Goal: Find specific page/section: Find specific page/section

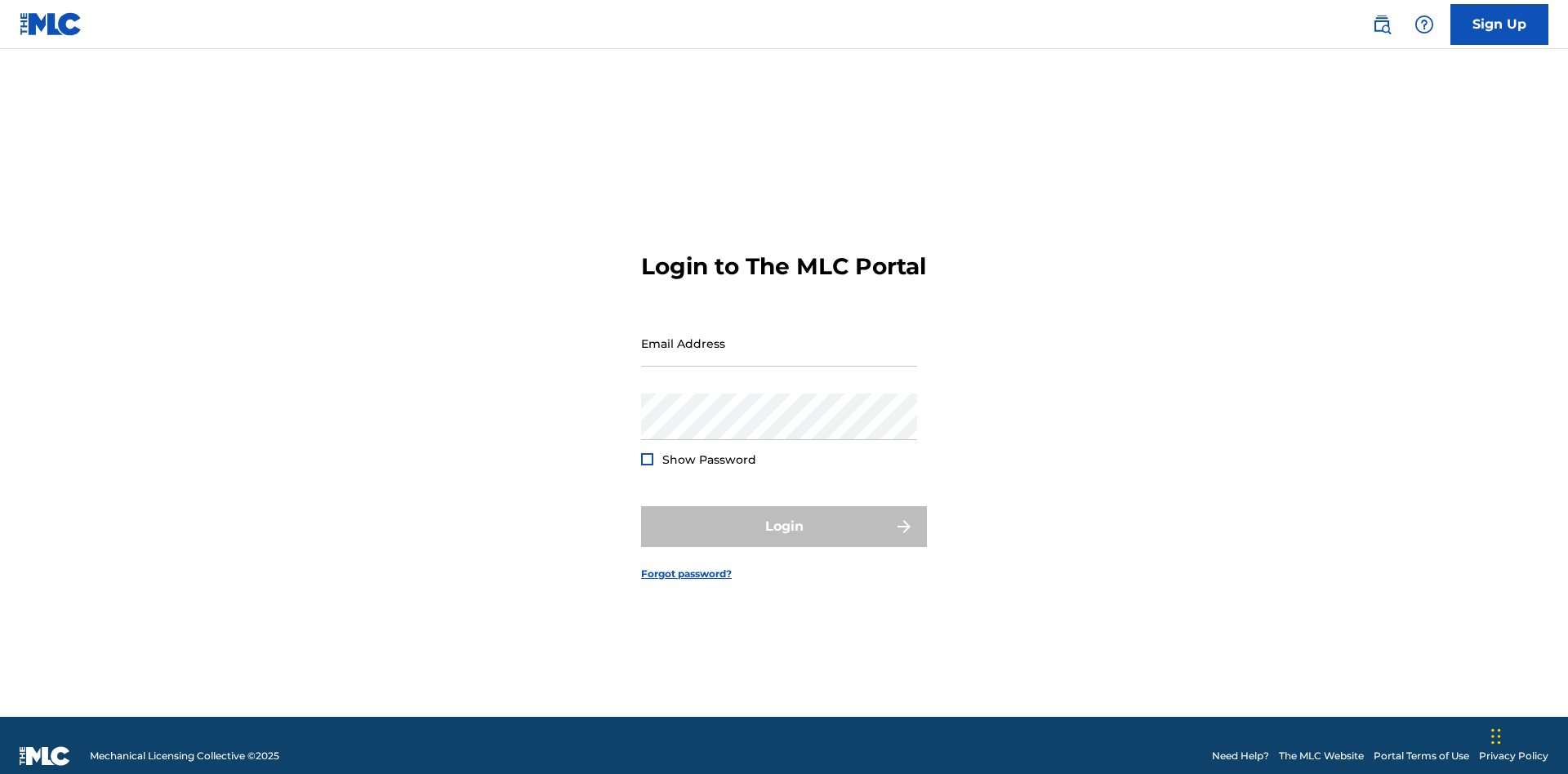
scroll to position [21, 0]
click at [779, 336] on input "Email Address" at bounding box center [778, 344] width 276 height 46
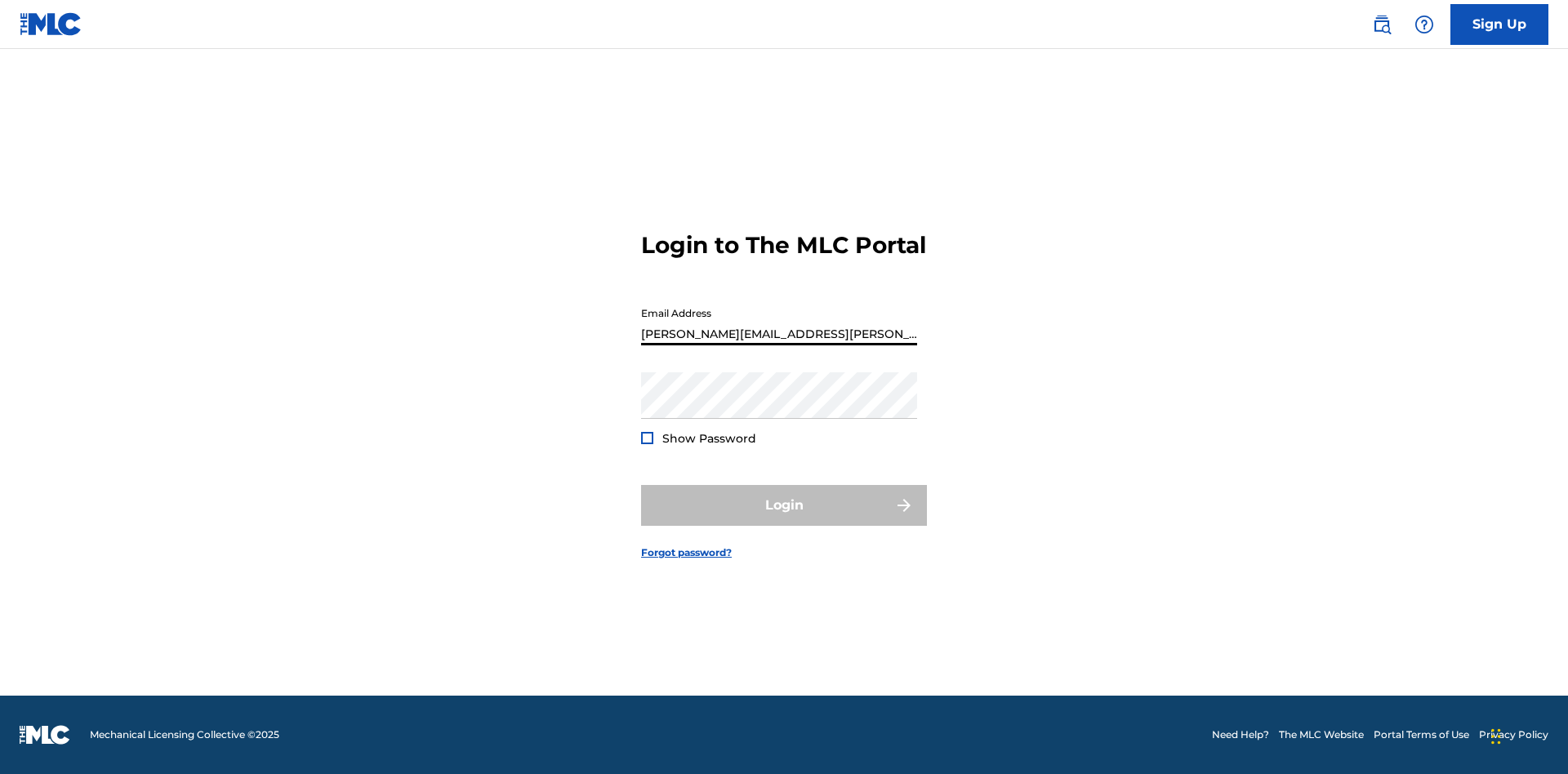
type input "Krystal.Ribble@themlc.com"
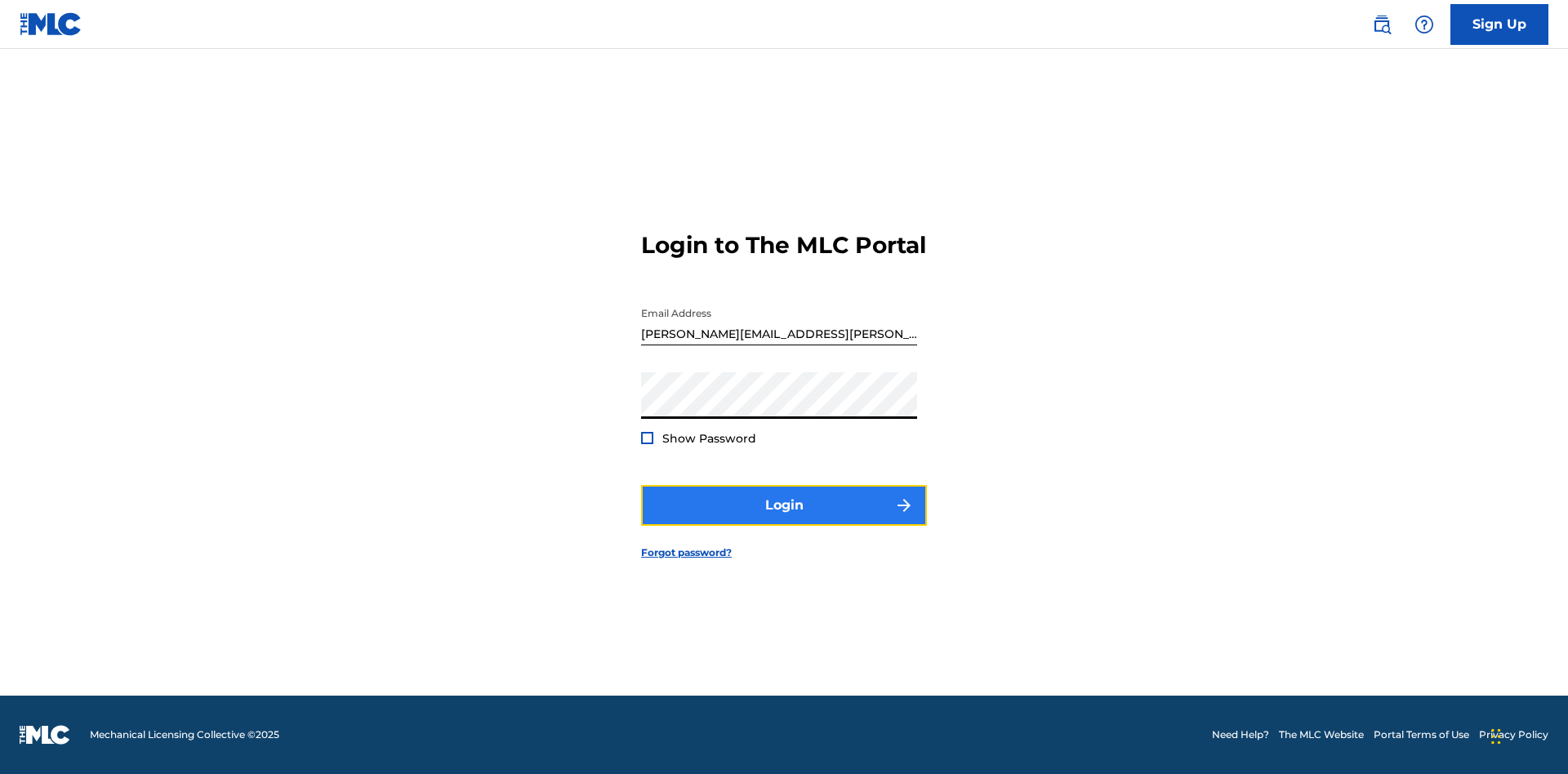
click at [784, 520] on button "Login" at bounding box center [783, 506] width 286 height 41
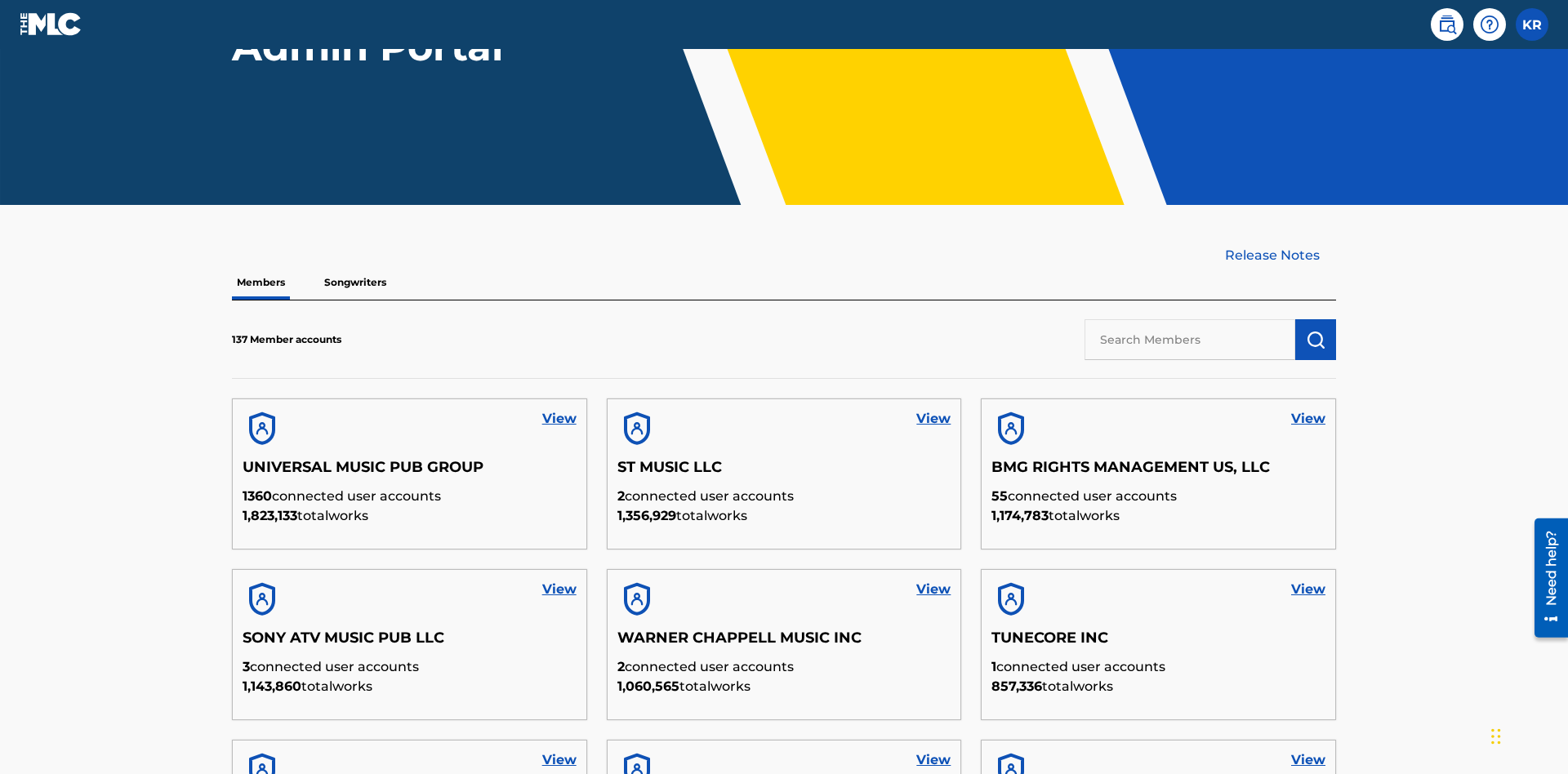
click at [1189, 320] on input "text" at bounding box center [1189, 340] width 210 height 41
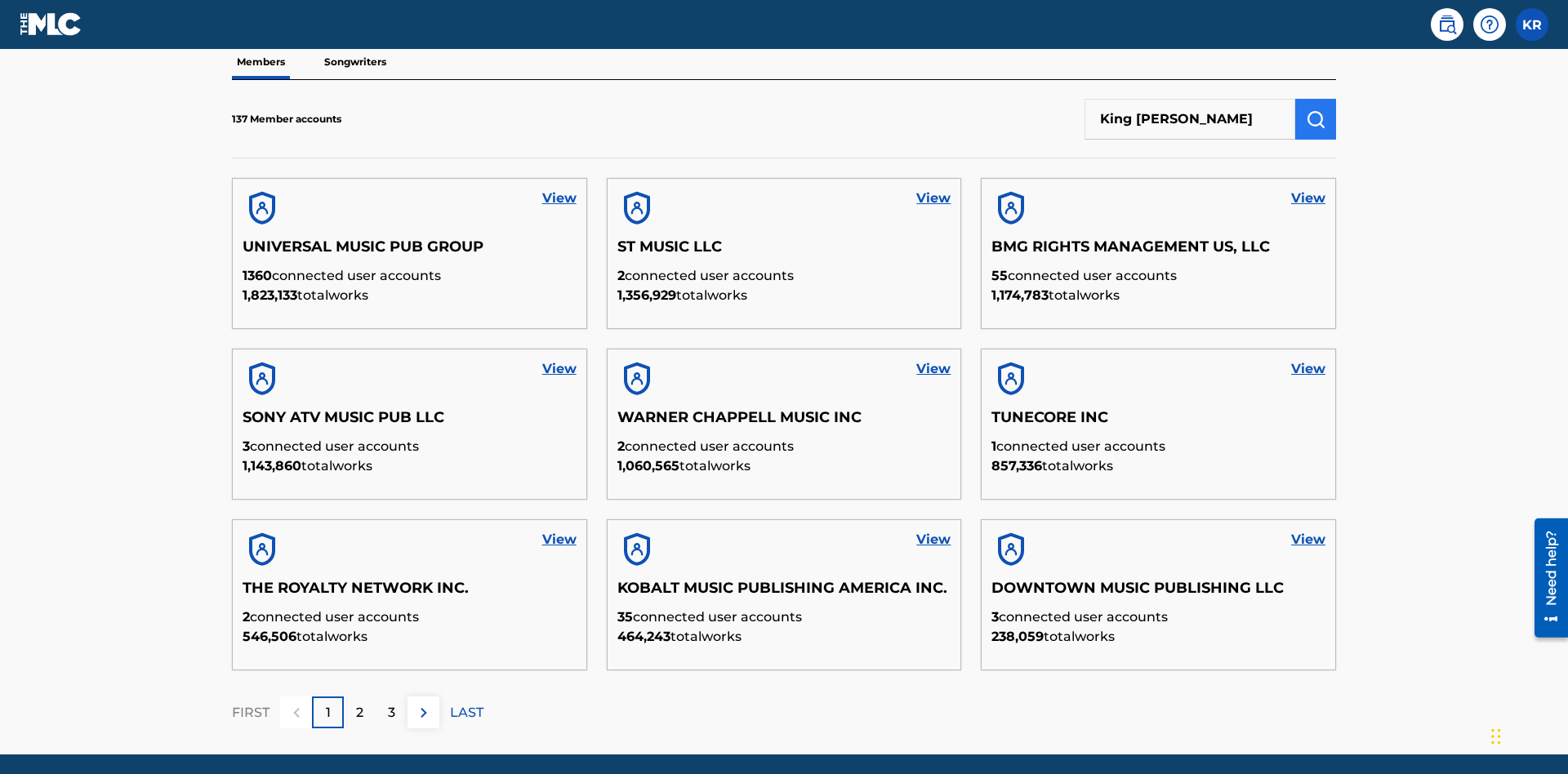
type input "King McTesterson"
click at [1316, 109] on img "submit" at bounding box center [1315, 119] width 20 height 20
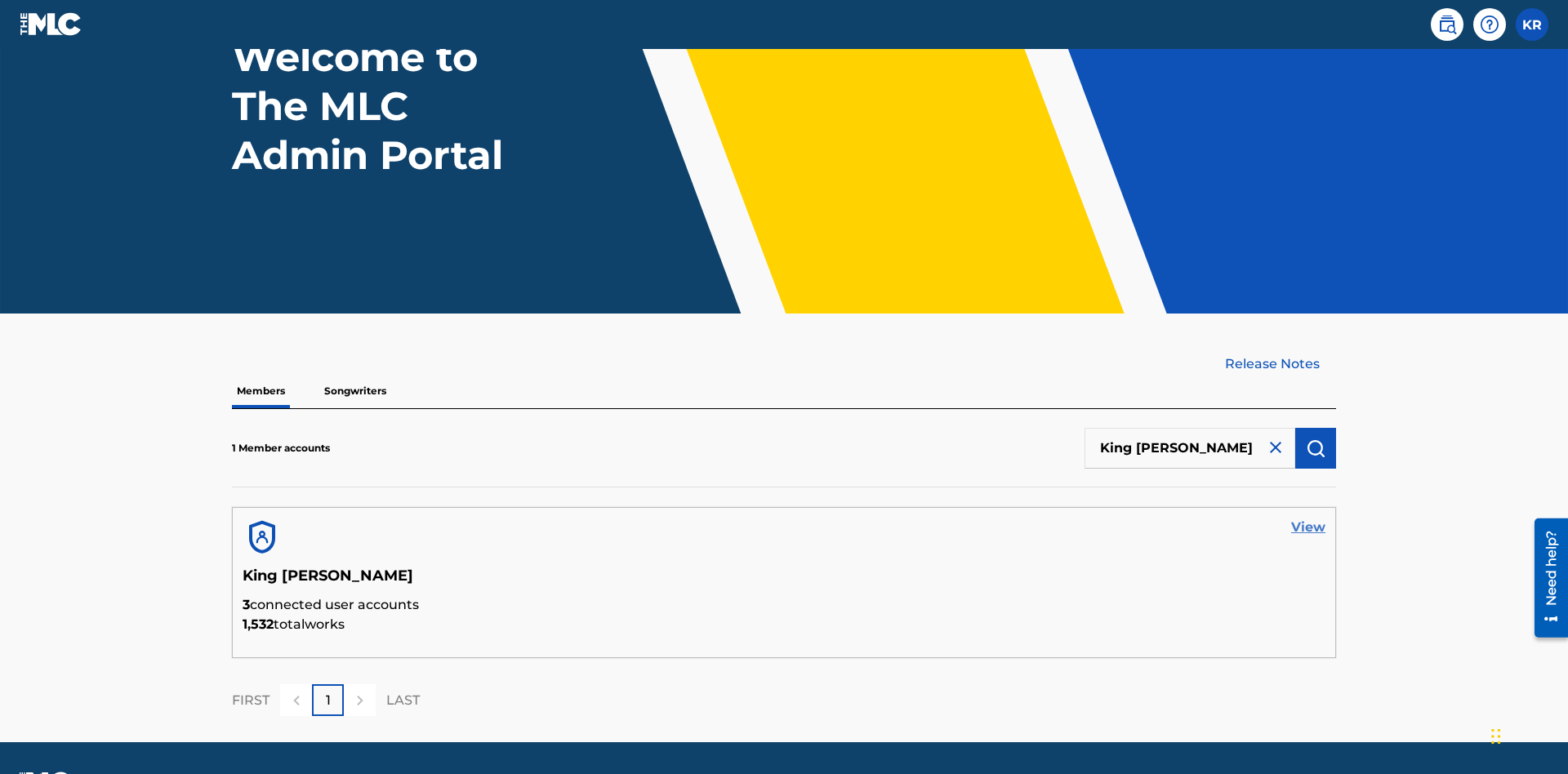
click at [1308, 518] on link "View" at bounding box center [1308, 527] width 34 height 20
